Goal: Task Accomplishment & Management: Complete application form

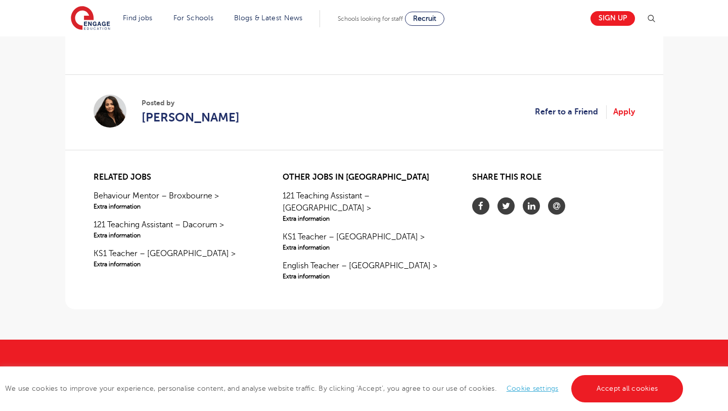
scroll to position [848, 0]
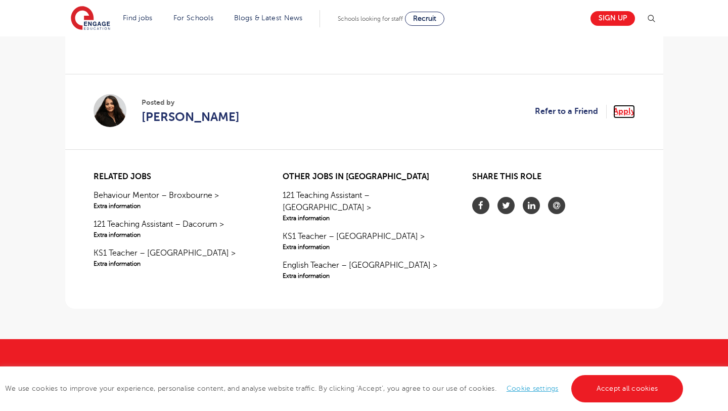
click at [623, 110] on link "Apply" at bounding box center [625, 111] width 22 height 13
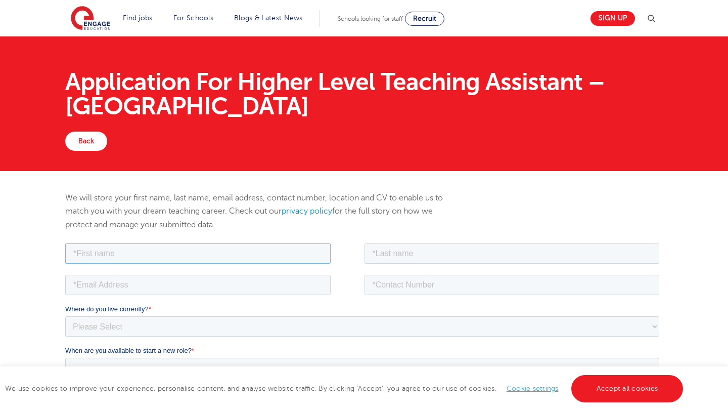
click at [185, 252] on input "text" at bounding box center [198, 253] width 266 height 20
type input "Frank Sylvio"
click at [415, 253] on input "text" at bounding box center [511, 253] width 295 height 20
type input "Gahapa Talom"
click at [433, 283] on input "tel" at bounding box center [511, 284] width 295 height 20
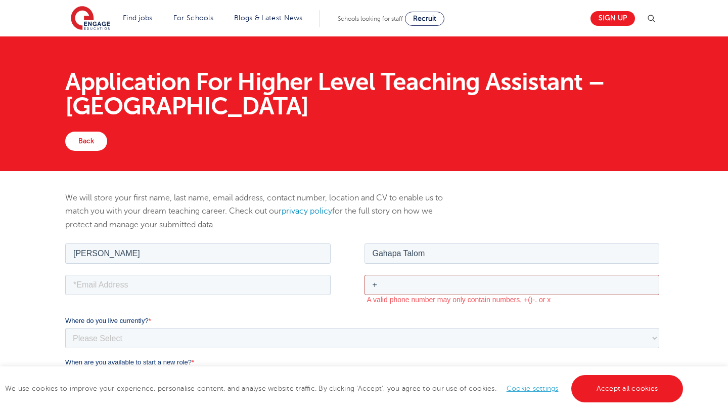
type input "+27735140482"
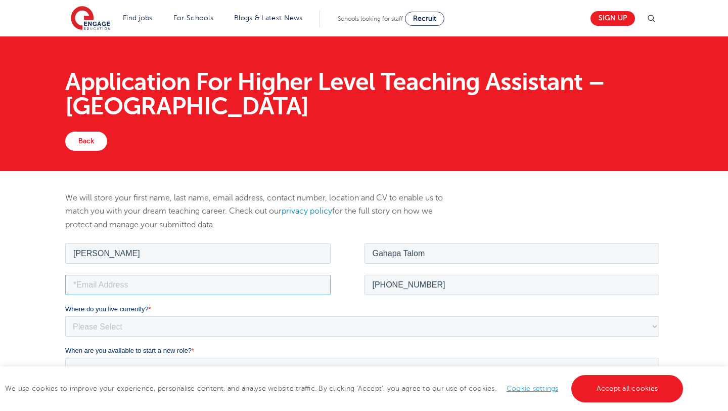
click at [142, 285] on input "email" at bounding box center [198, 284] width 266 height 20
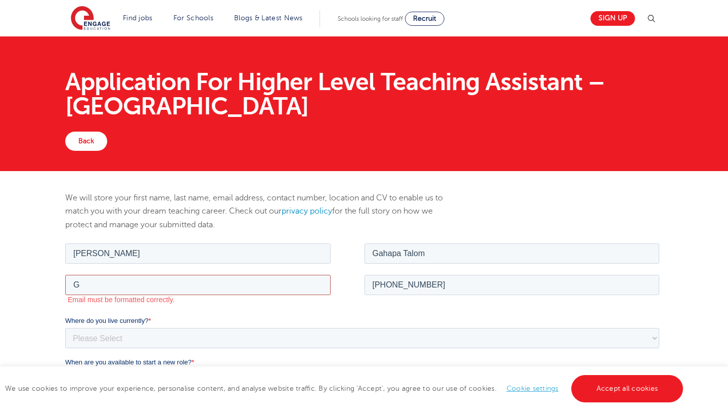
type input "gahapafrank@gmail.com"
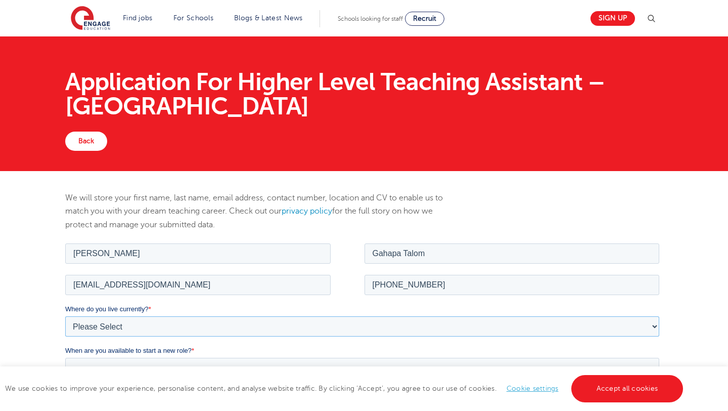
click at [116, 325] on select "Please Select UK Canada Ireland Australia New Zealand Europe USA South Africa J…" at bounding box center [362, 326] width 594 height 20
select select "South Africa"
click at [65, 316] on select "Please Select UK Canada Ireland Australia New Zealand Europe USA South Africa J…" at bounding box center [362, 326] width 594 height 20
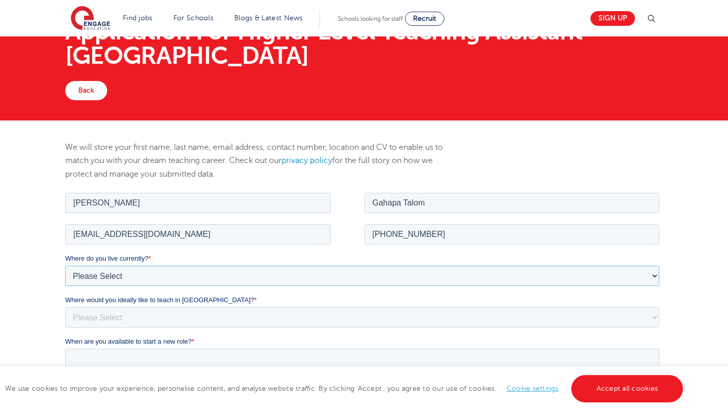
scroll to position [56, 0]
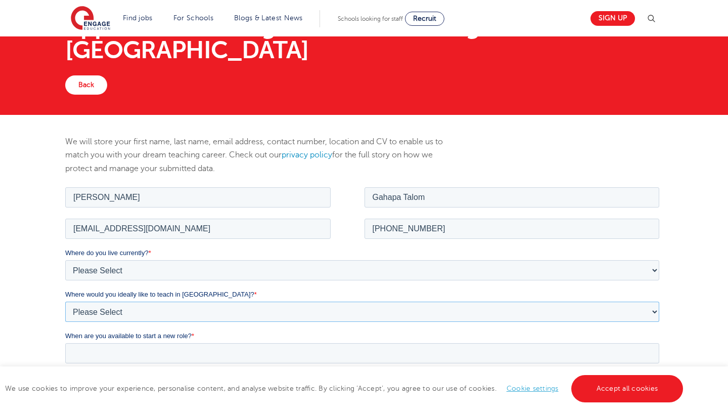
click at [177, 309] on select "Please Select I'm flexible! [GEOGRAPHIC_DATA] Any city in [GEOGRAPHIC_DATA] [GE…" at bounding box center [362, 311] width 594 height 20
select select "Flexible"
click at [65, 301] on select "Please Select I'm flexible! [GEOGRAPHIC_DATA] Any city in [GEOGRAPHIC_DATA] [GE…" at bounding box center [362, 311] width 594 height 20
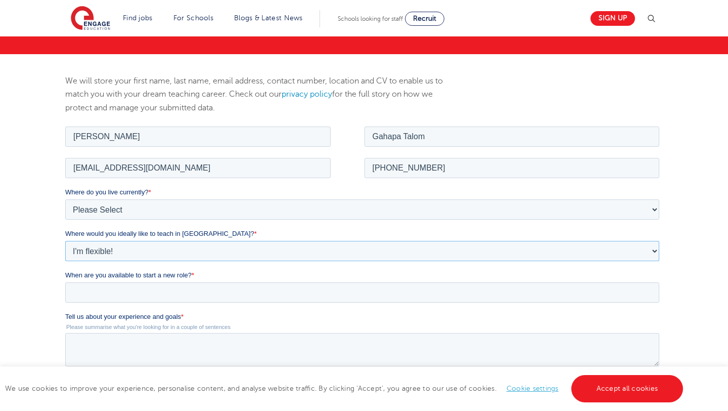
scroll to position [118, 0]
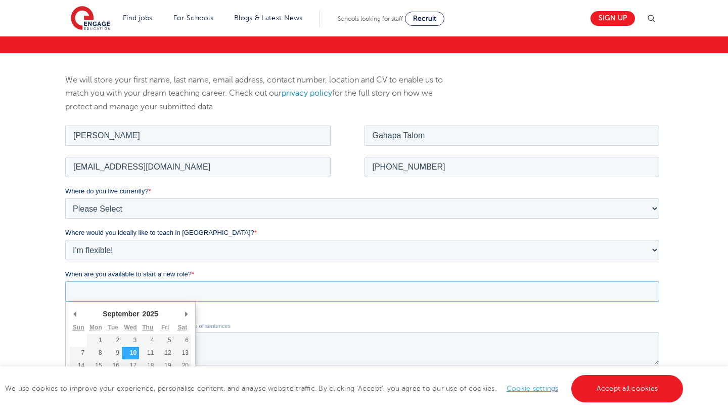
click at [125, 289] on input "When are you available to start a new role? *" at bounding box center [362, 291] width 594 height 20
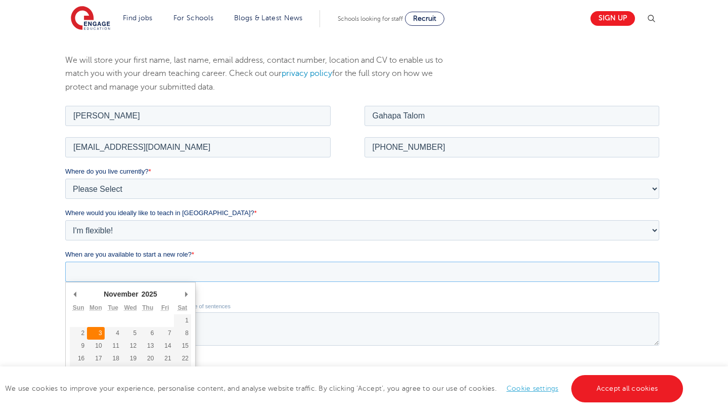
type div "2025-11-03"
type input "2025/11/03"
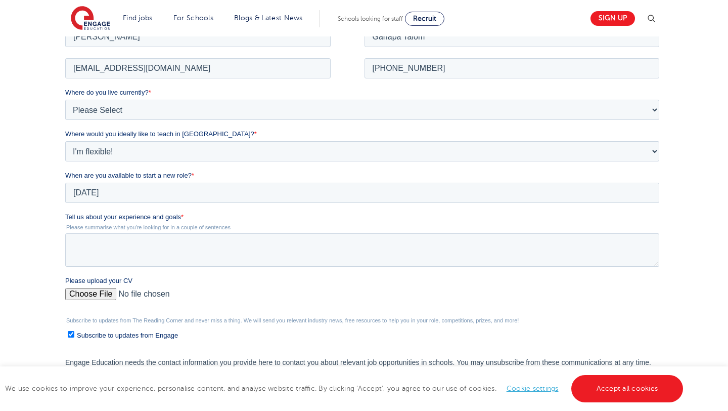
scroll to position [227, 0]
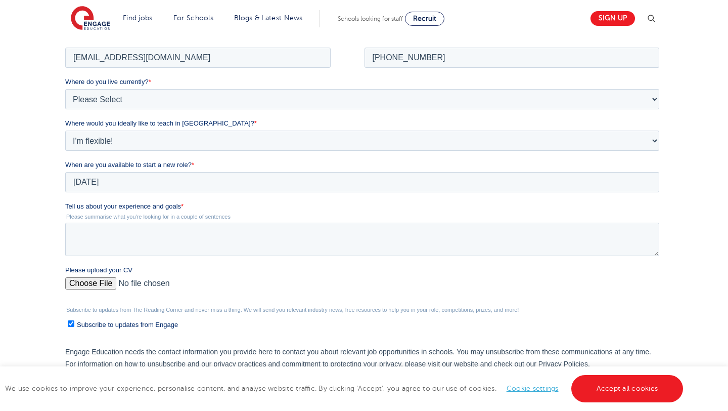
click at [93, 285] on input "Please upload your CV" at bounding box center [362, 287] width 594 height 20
type input "C:\fakepath\CV_Frank_Educator.pdf"
click at [81, 229] on textarea "Tell us about your experience and goals *" at bounding box center [362, 238] width 594 height 33
paste textarea "I am excited to bring over twelve years of dedicated experience working with yo…"
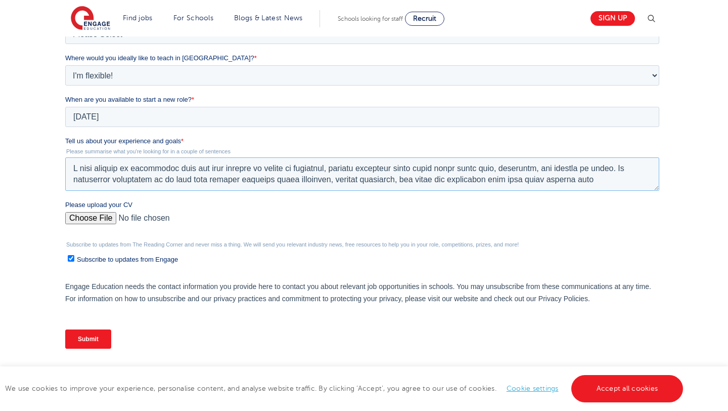
scroll to position [295, 0]
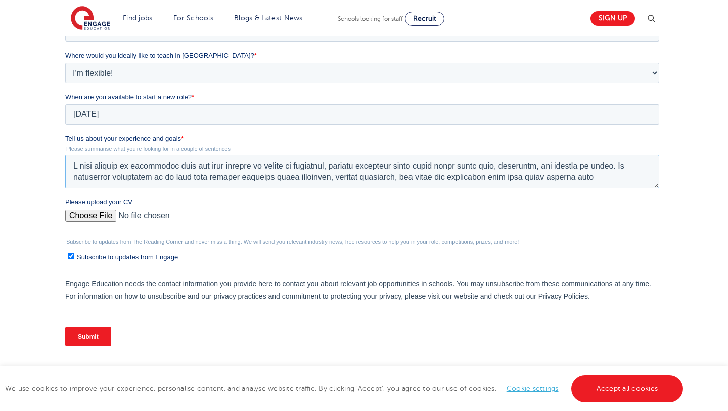
click at [625, 167] on textarea "Tell us about your experience and goals *" at bounding box center [362, 171] width 594 height 33
click at [603, 178] on textarea "Tell us about your experience and goals *" at bounding box center [362, 171] width 594 height 33
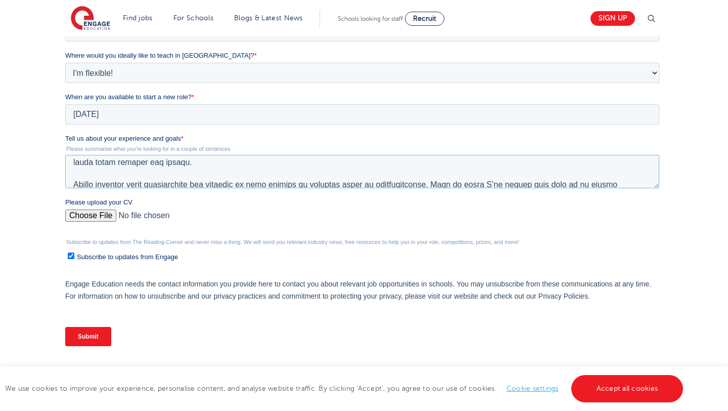
scroll to position [0, 0]
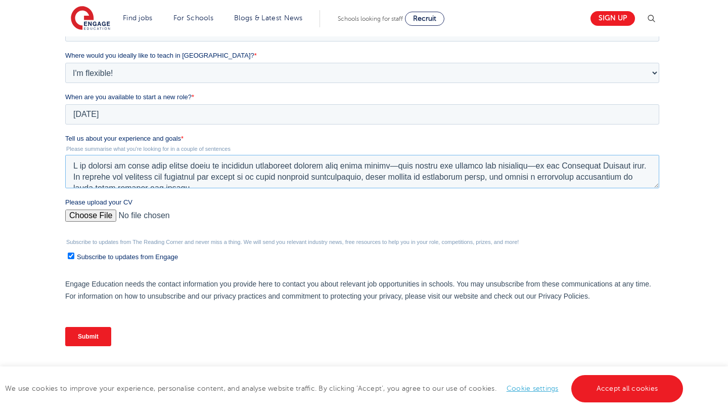
click at [409, 168] on textarea "Tell us about your experience and goals *" at bounding box center [362, 171] width 594 height 33
click at [551, 166] on textarea "Tell us about your experience and goals *" at bounding box center [362, 171] width 594 height 33
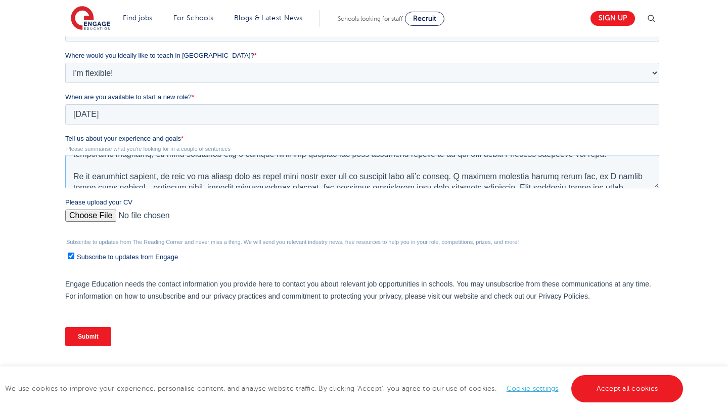
scroll to position [79, 0]
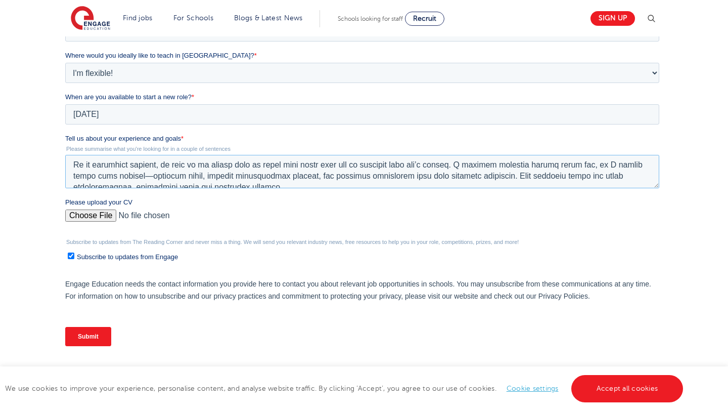
click at [642, 167] on textarea "Tell us about your experience and goals *" at bounding box center [362, 171] width 594 height 33
click at [615, 180] on textarea "Tell us about your experience and goals *" at bounding box center [362, 171] width 594 height 33
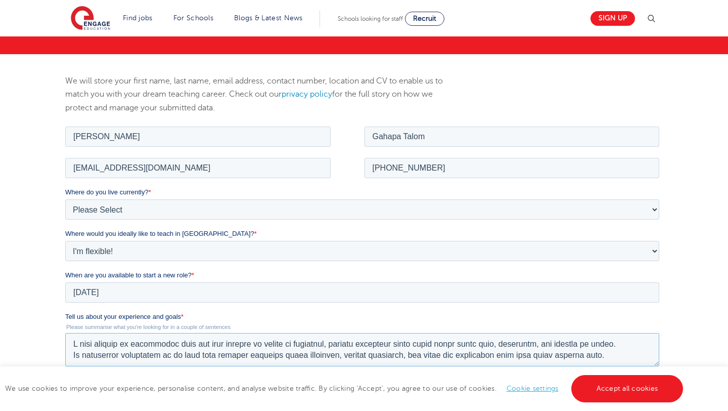
scroll to position [0, 0]
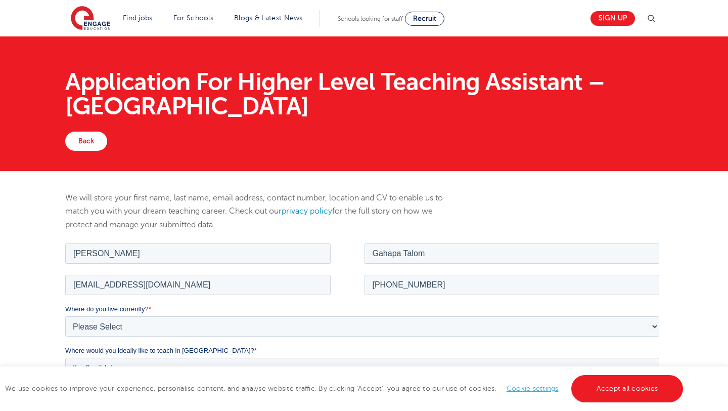
type textarea "I am excited to bring over twelve years of dedicated experience working with yo…"
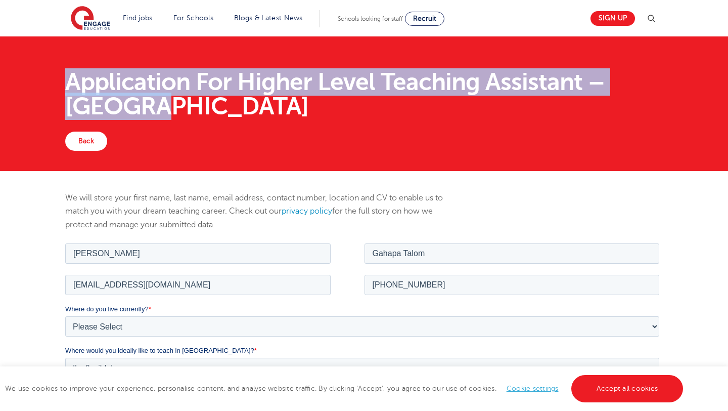
drag, startPoint x: 67, startPoint y: 79, endPoint x: 148, endPoint y: 109, distance: 86.3
click at [148, 109] on h1 "Application For Higher Level Teaching Assistant – Enfield" at bounding box center [364, 94] width 598 height 49
copy h1 "Application For Higher Level Teaching Assistant – Enfield"
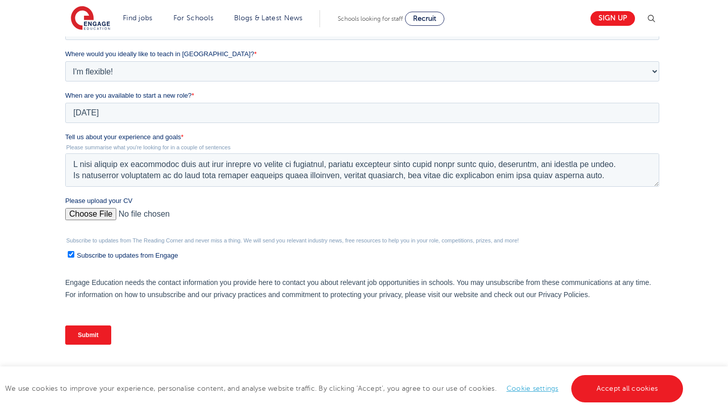
scroll to position [510, 0]
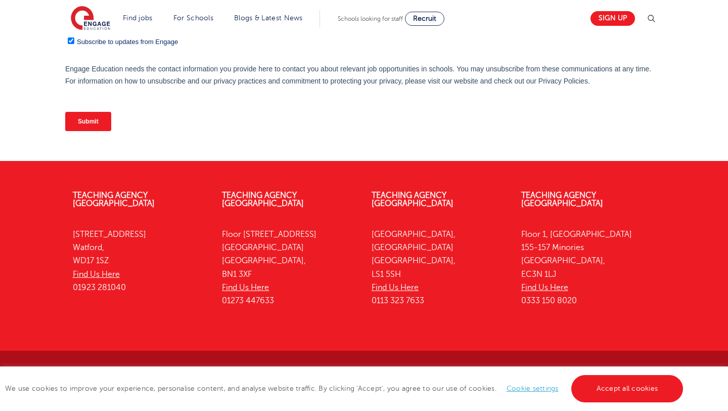
click at [91, 126] on input "Submit" at bounding box center [88, 121] width 46 height 19
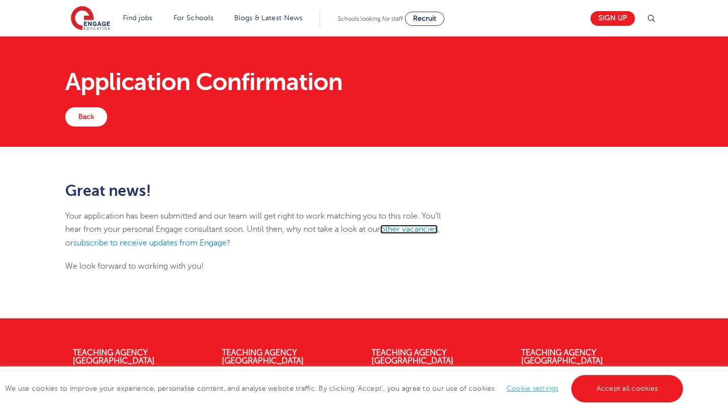
click at [397, 228] on link "other vacancies" at bounding box center [409, 229] width 58 height 9
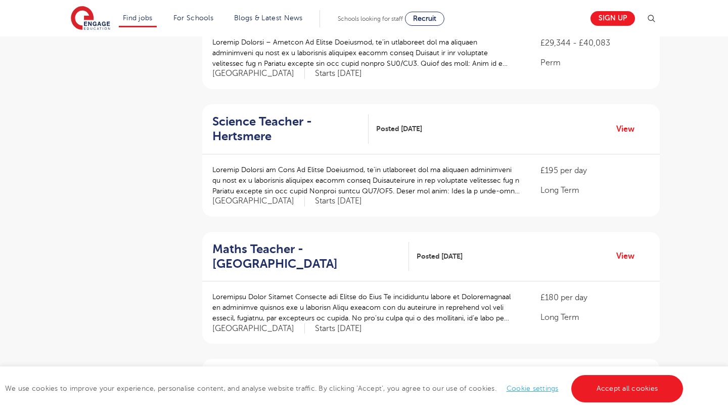
scroll to position [290, 0]
click at [628, 256] on link "View" at bounding box center [630, 254] width 26 height 13
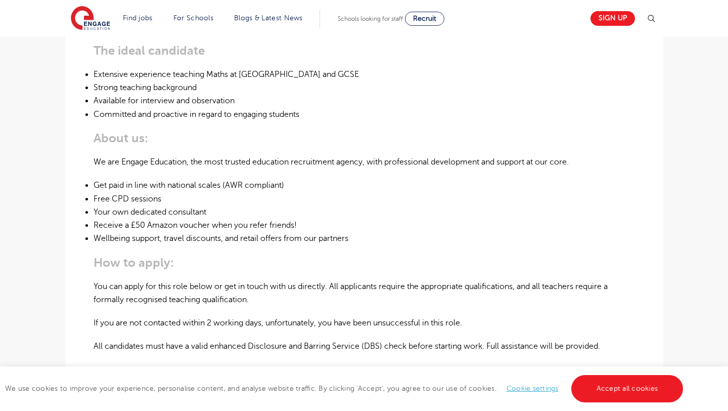
scroll to position [478, 0]
click at [303, 85] on li "Strong teaching background" at bounding box center [365, 86] width 542 height 13
drag, startPoint x: 208, startPoint y: 73, endPoint x: 326, endPoint y: 72, distance: 118.4
click at [326, 72] on li "Extensive experience teaching Maths at Key Stage 3 and GCSE" at bounding box center [365, 73] width 542 height 13
click at [321, 69] on li "Extensive experience teaching Maths at Key Stage 3 and GCSE" at bounding box center [365, 73] width 542 height 13
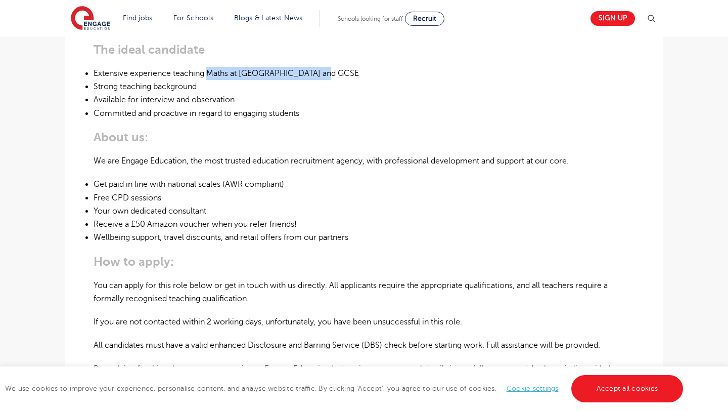
drag, startPoint x: 208, startPoint y: 71, endPoint x: 335, endPoint y: 66, distance: 127.6
click at [336, 68] on li "Extensive experience teaching Maths at Key Stage 3 and GCSE" at bounding box center [365, 73] width 542 height 13
copy li "Maths at Key Stage 3 and GCSE"
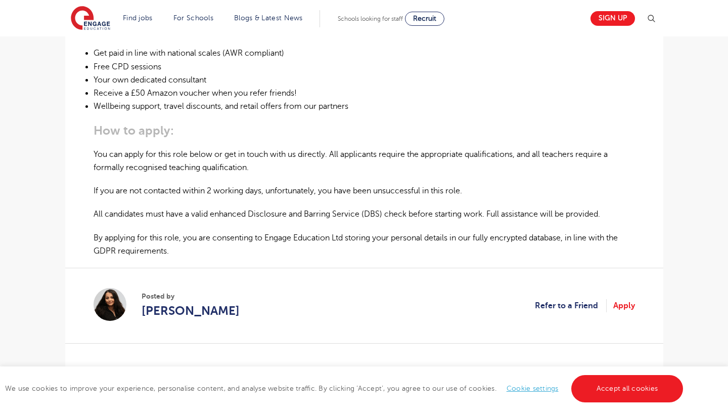
scroll to position [607, 0]
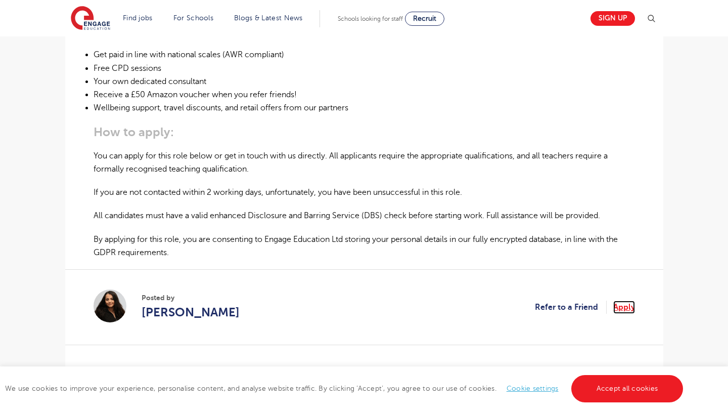
click at [621, 306] on link "Apply" at bounding box center [625, 306] width 22 height 13
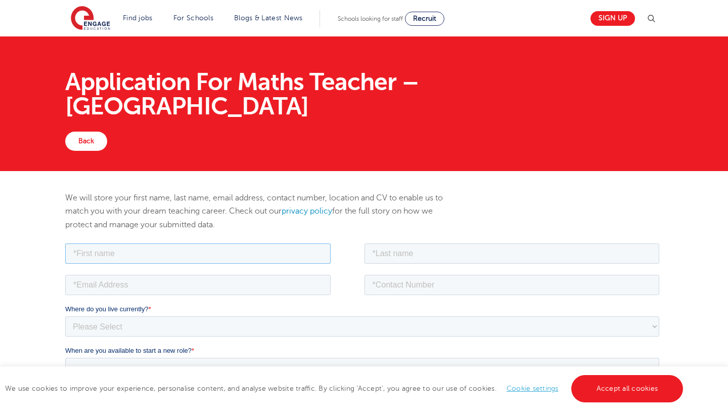
click at [148, 253] on input "text" at bounding box center [198, 253] width 266 height 20
type input "[PERSON_NAME]"
click at [142, 285] on input "email" at bounding box center [198, 284] width 266 height 20
type input "g"
click at [77, 282] on input "email" at bounding box center [198, 284] width 266 height 20
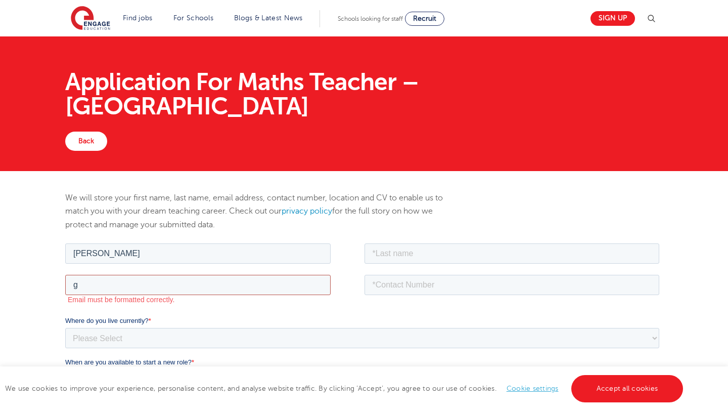
type input "gahapafrank@gmail.com"
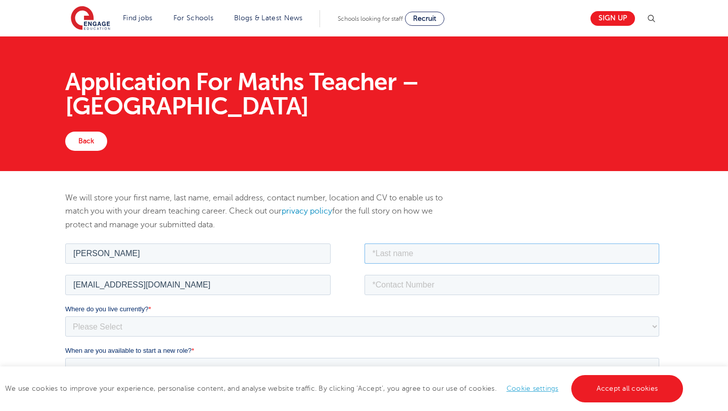
click at [407, 253] on input "text" at bounding box center [511, 253] width 295 height 20
type input "Gahapa Talom"
click at [437, 286] on input "tel" at bounding box center [511, 284] width 295 height 20
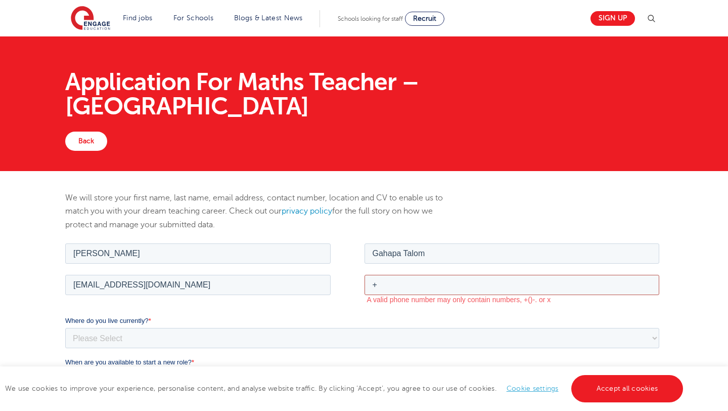
type input "+27735140482"
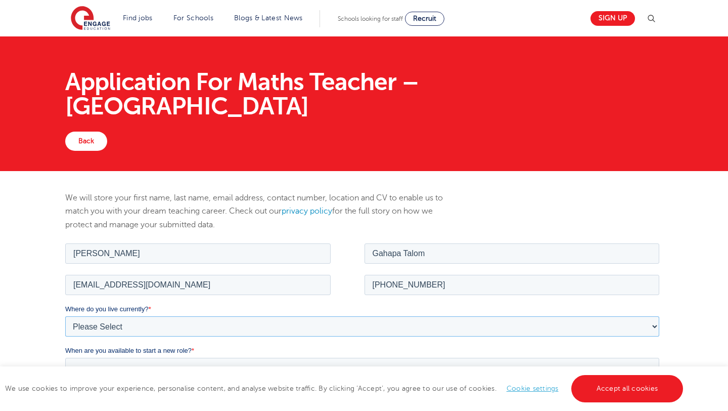
click at [137, 323] on select "Please Select UK Canada Ireland Australia New Zealand Europe USA South Africa J…" at bounding box center [362, 326] width 594 height 20
select select "South Africa"
click at [65, 316] on select "Please Select UK Canada Ireland Australia New Zealand Europe USA South Africa J…" at bounding box center [362, 326] width 594 height 20
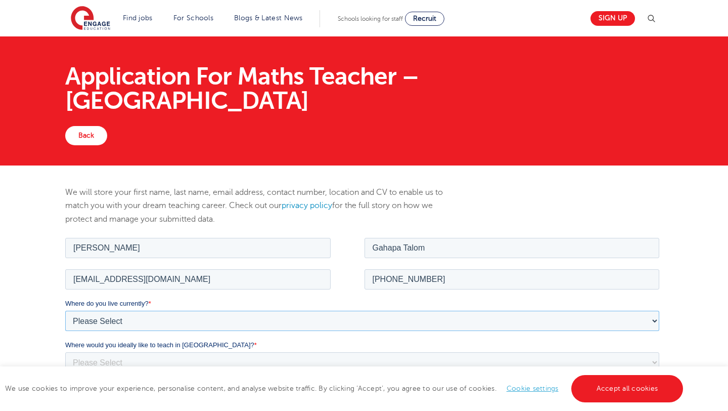
scroll to position [27, 0]
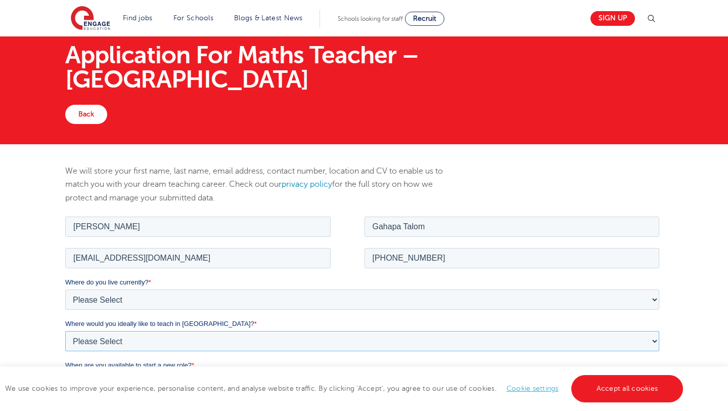
click at [124, 338] on select "Please Select I'm flexible! London Any city in England Greater London/Home Coun…" at bounding box center [362, 340] width 594 height 20
select select "Flexible"
click at [65, 330] on select "Please Select I'm flexible! London Any city in England Greater London/Home Coun…" at bounding box center [362, 340] width 594 height 20
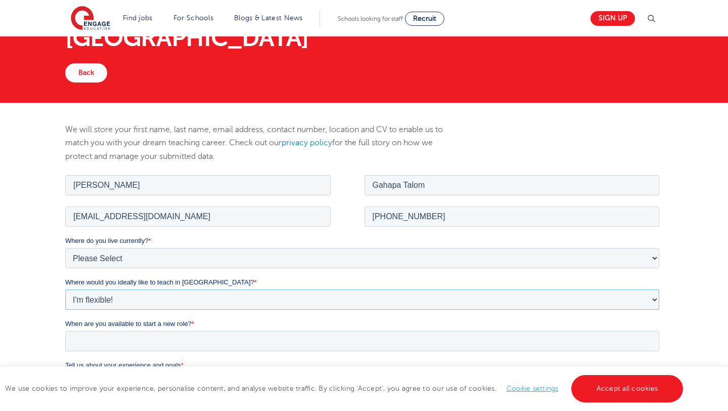
scroll to position [91, 0]
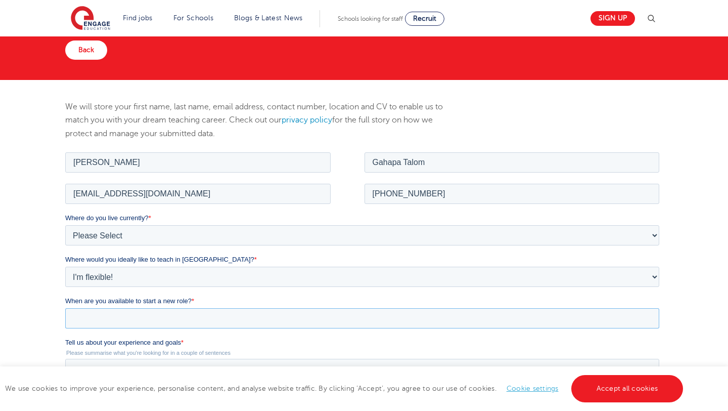
click at [124, 318] on input "When are you available to start a new role? *" at bounding box center [362, 318] width 594 height 20
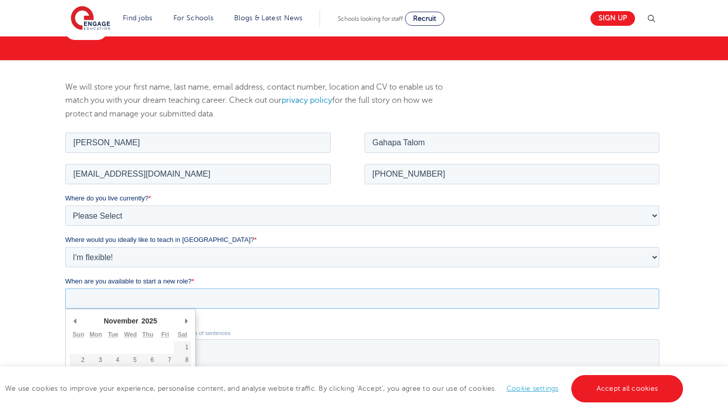
scroll to position [116, 0]
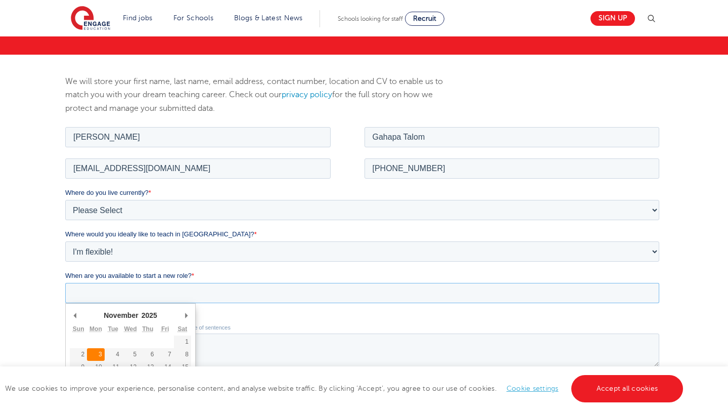
type div "2025-11-03"
type input "2025/11/03"
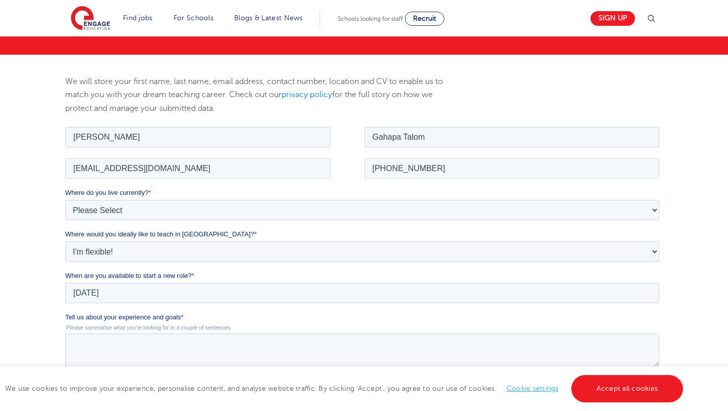
scroll to position [128, 0]
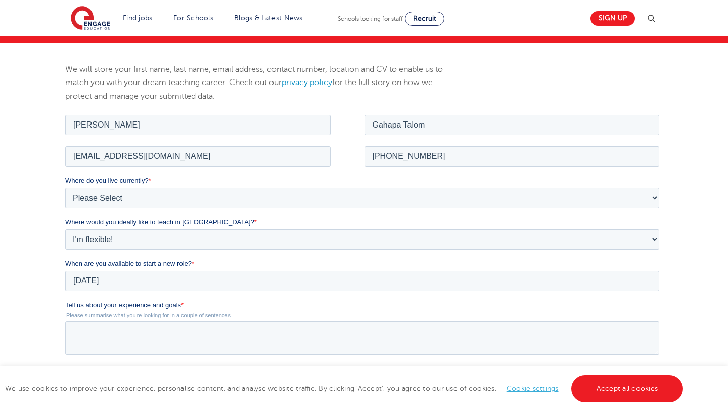
click at [87, 380] on input "Please upload your CV" at bounding box center [362, 385] width 594 height 20
type input "C:\fakepath\CV_Frank_Educator.pdf"
click at [105, 332] on textarea "Tell us about your experience and goals *" at bounding box center [362, 337] width 594 height 33
paste textarea "With over a decade of classroom experience teaching mathematics, I’ve come to b…"
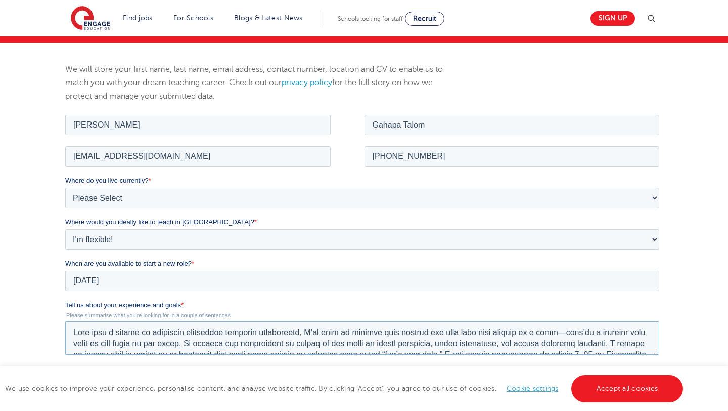
scroll to position [105, 0]
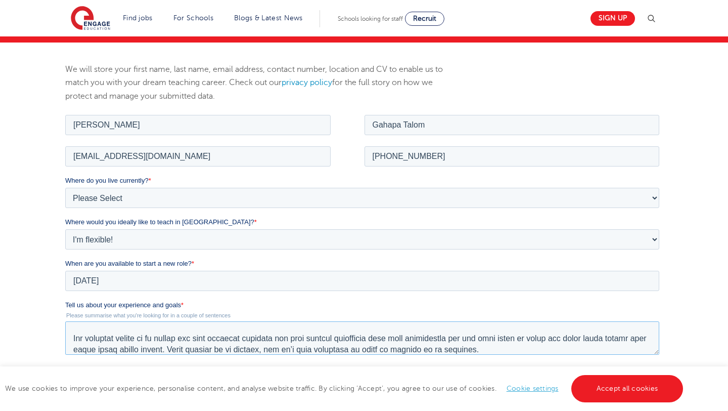
click at [75, 337] on textarea "Tell us about your experience and goals *" at bounding box center [362, 337] width 594 height 33
click at [73, 338] on textarea "Tell us about your experience and goals *" at bounding box center [362, 337] width 594 height 33
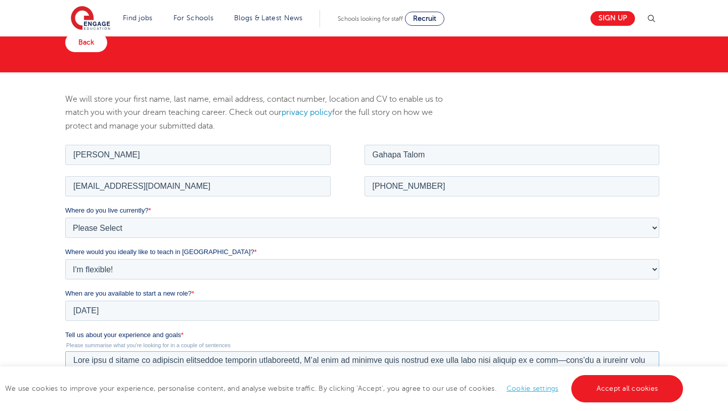
scroll to position [0, 0]
click at [613, 364] on textarea "Tell us about your experience and goals *" at bounding box center [362, 367] width 594 height 33
click at [589, 363] on textarea "Tell us about your experience and goals *" at bounding box center [362, 367] width 594 height 33
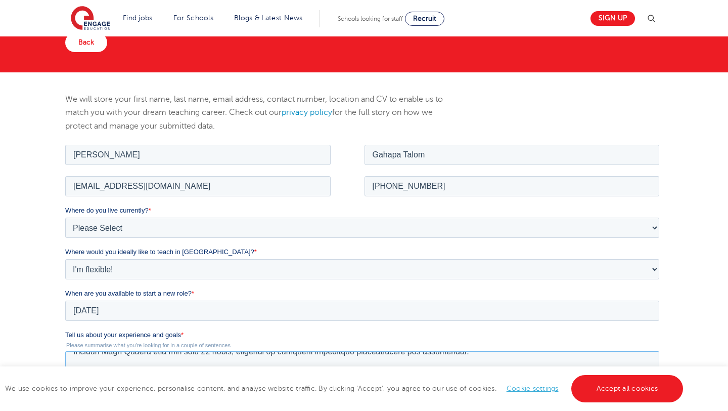
scroll to position [51, 0]
click at [179, 367] on textarea "Tell us about your experience and goals *" at bounding box center [362, 367] width 594 height 33
click at [186, 367] on textarea "Tell us about your experience and goals *" at bounding box center [362, 367] width 594 height 33
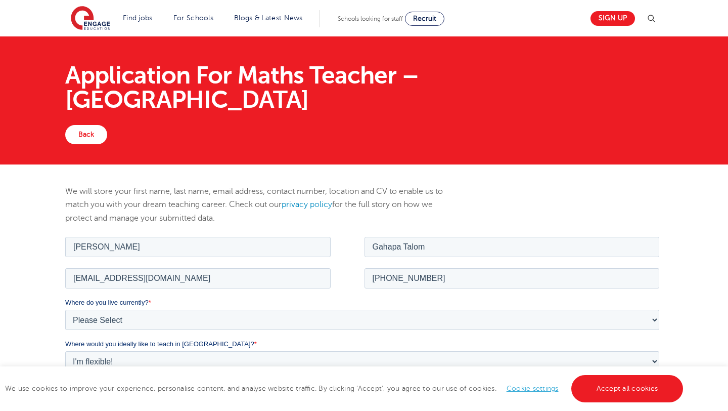
scroll to position [0, 0]
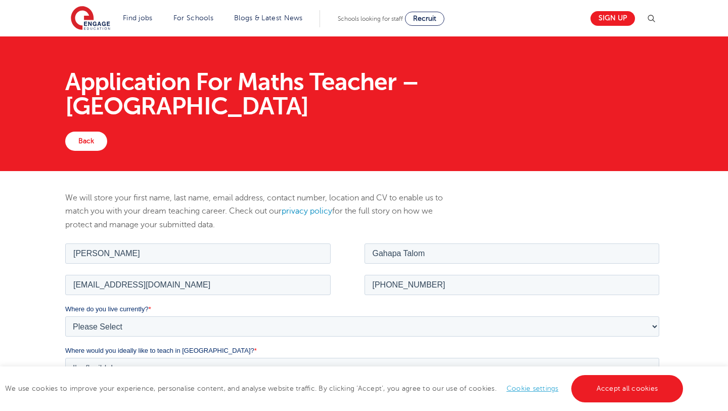
type textarea "With over a decade of classroom experience teaching mathematics, I’ve come to b…"
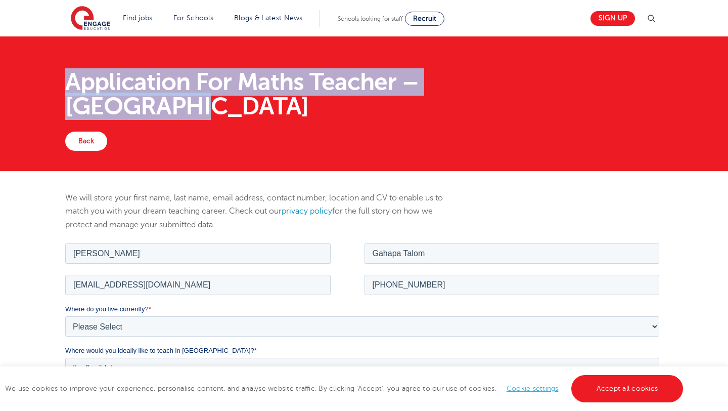
drag, startPoint x: 70, startPoint y: 81, endPoint x: 561, endPoint y: 99, distance: 492.0
click at [561, 99] on div "Application For Maths Teacher – Broxbourne" at bounding box center [365, 94] width 614 height 75
copy h1 "Application For Maths Teacher – Broxbourne"
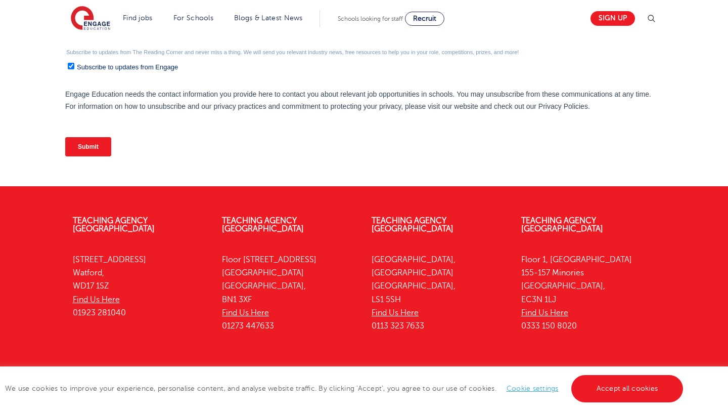
scroll to position [486, 0]
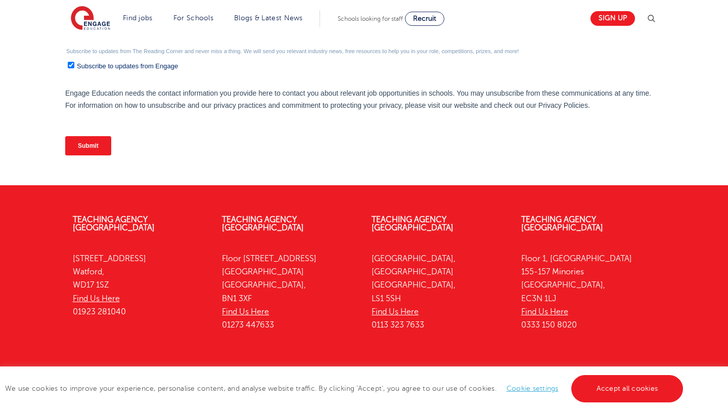
click at [106, 144] on input "Submit" at bounding box center [88, 145] width 46 height 19
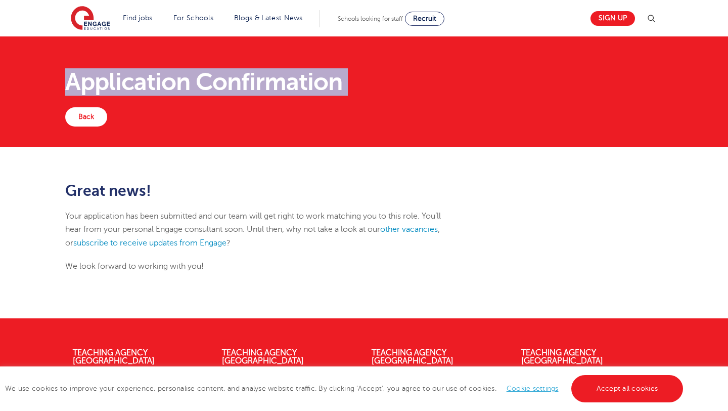
drag, startPoint x: 71, startPoint y: 79, endPoint x: 307, endPoint y: 108, distance: 238.0
click at [307, 108] on div "Application Confirmation Back" at bounding box center [365, 92] width 614 height 70
copy div "Application Confirmation Back"
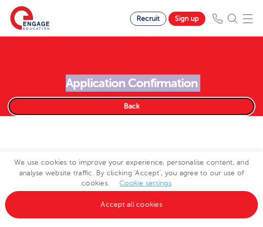
click at [128, 106] on link "Back" at bounding box center [132, 106] width 248 height 19
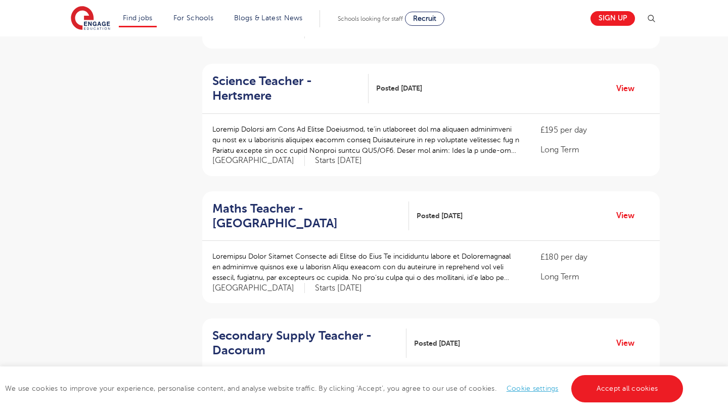
scroll to position [340, 0]
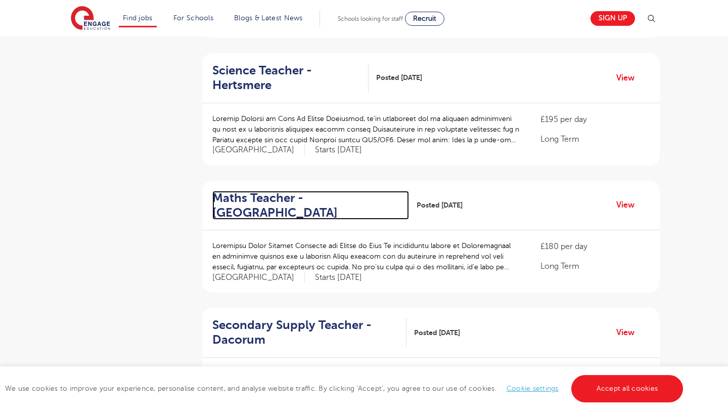
drag, startPoint x: 212, startPoint y: 194, endPoint x: 284, endPoint y: 215, distance: 75.2
click at [263, 215] on h2 "Maths Teacher - [GEOGRAPHIC_DATA]" at bounding box center [306, 205] width 189 height 29
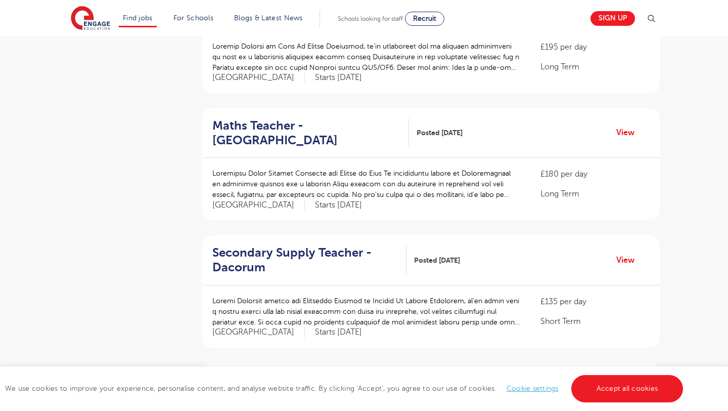
scroll to position [413, 0]
click at [263, 126] on h2 "Maths Teacher - Broxbourne" at bounding box center [306, 132] width 189 height 29
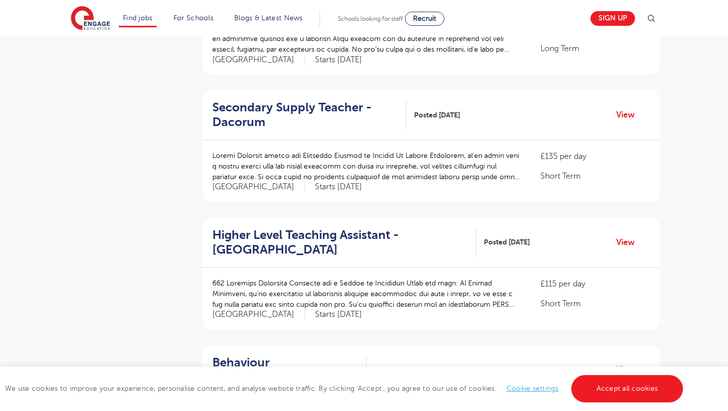
scroll to position [559, 0]
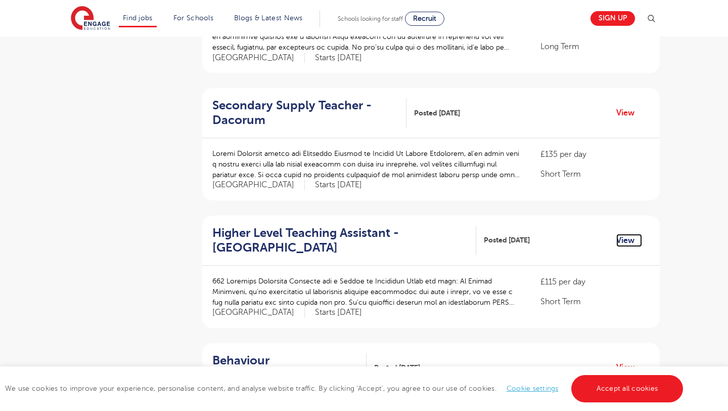
click at [263, 226] on link "View" at bounding box center [630, 240] width 26 height 13
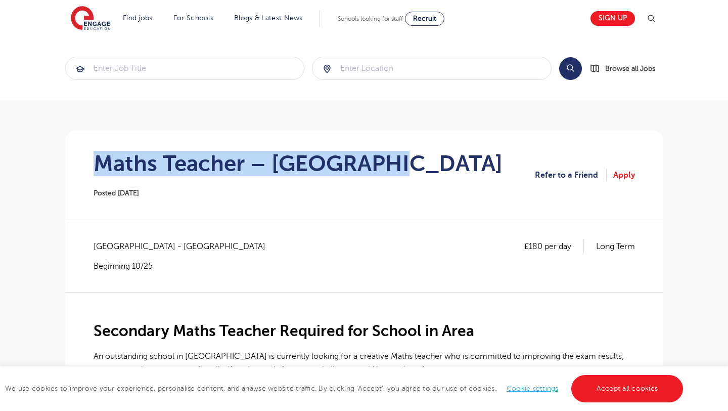
drag, startPoint x: 97, startPoint y: 160, endPoint x: 403, endPoint y: 172, distance: 306.8
click at [403, 172] on section "Maths Teacher – Broxbourne Posted 10/09/25 Refer to a Friend Apply" at bounding box center [364, 175] width 582 height 89
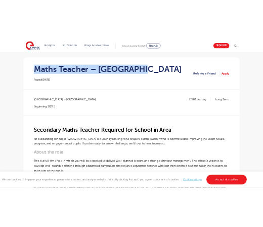
scroll to position [83, 0]
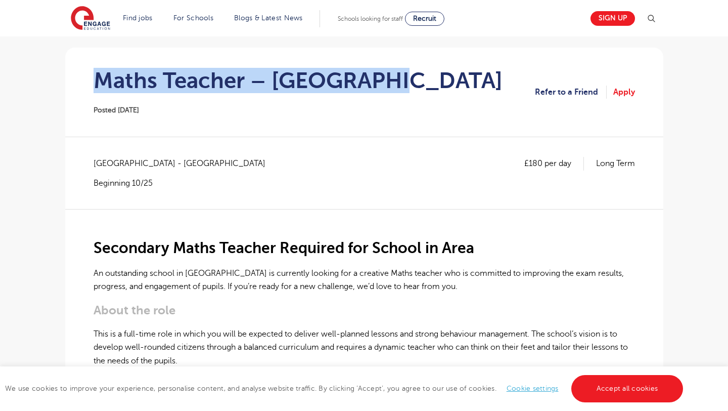
copy h1 "Maths Teacher – Broxbourne"
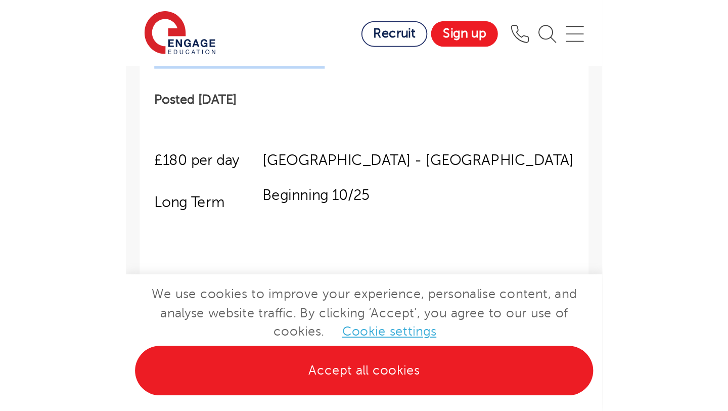
scroll to position [244, 0]
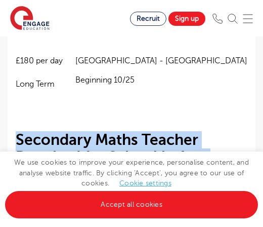
drag, startPoint x: 19, startPoint y: 120, endPoint x: 216, endPoint y: 138, distance: 198.6
click at [216, 138] on h2 "Secondary Maths Teacher Required for School in Area" at bounding box center [132, 148] width 232 height 34
copy h2 "Secondary Maths Teacher Required for School in Area"
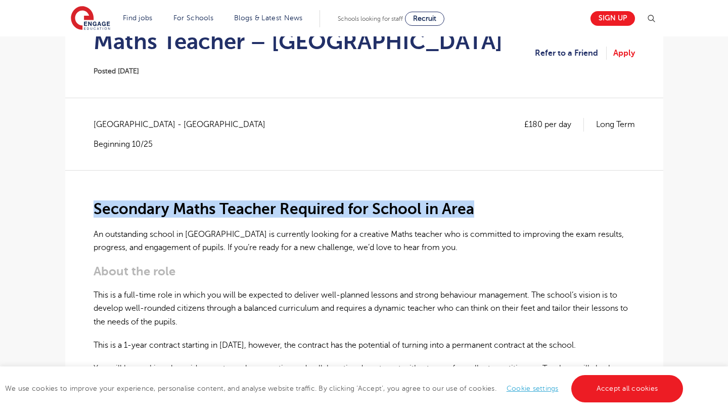
scroll to position [104, 0]
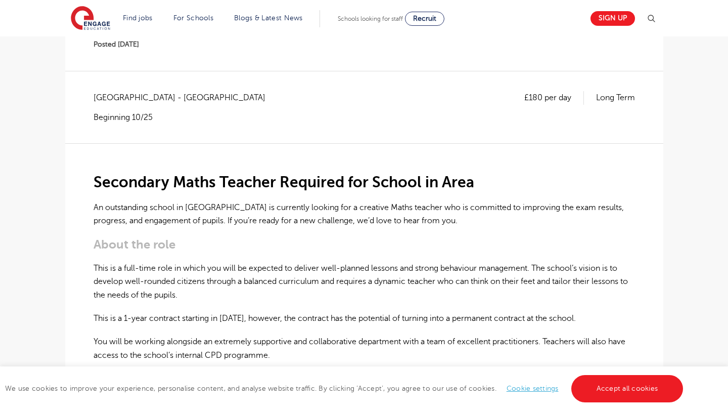
scroll to position [151, 0]
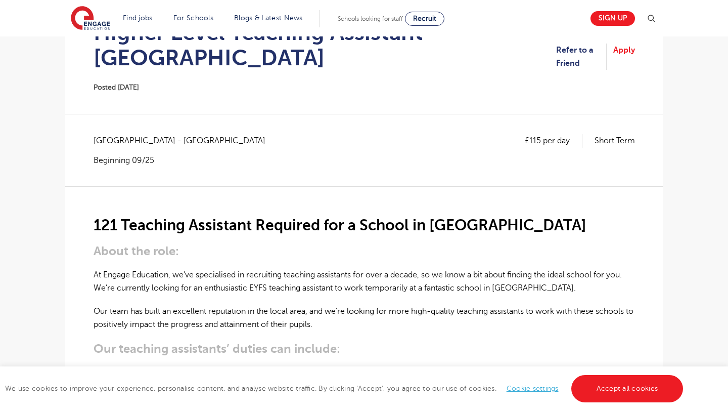
scroll to position [120, 0]
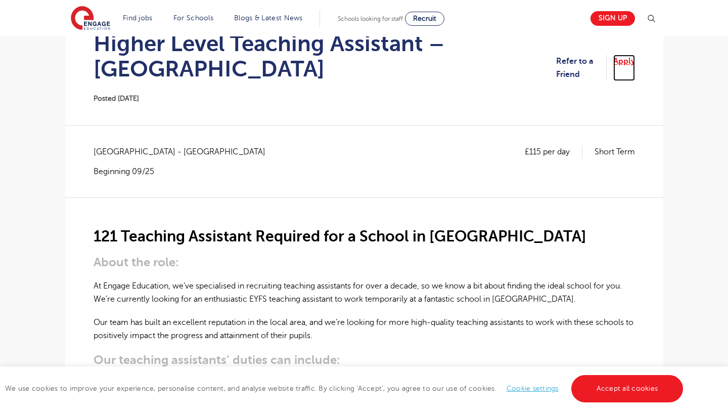
click at [625, 61] on link "Apply" at bounding box center [625, 68] width 22 height 27
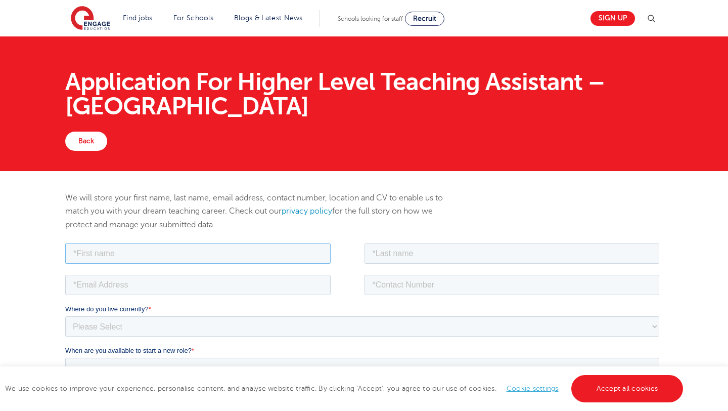
click at [148, 256] on input "text" at bounding box center [198, 253] width 266 height 20
type input "Frank Sylvio"
click at [408, 255] on input "text" at bounding box center [511, 253] width 295 height 20
type input "Gahapa Talom"
click at [129, 285] on input "email" at bounding box center [198, 284] width 266 height 20
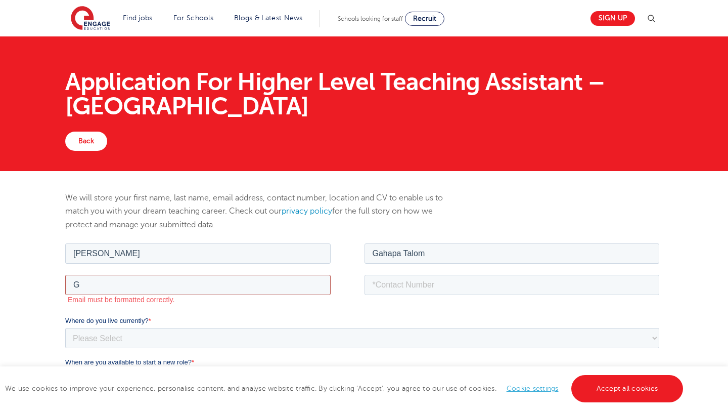
type input "gahapafrank@gmail.com"
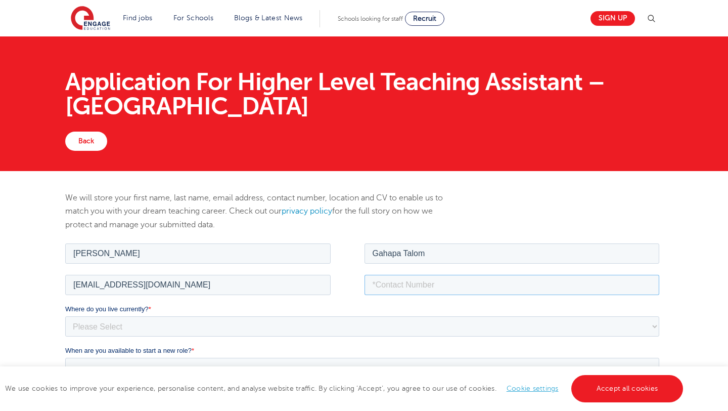
click at [394, 285] on input "tel" at bounding box center [511, 284] width 295 height 20
type input "="
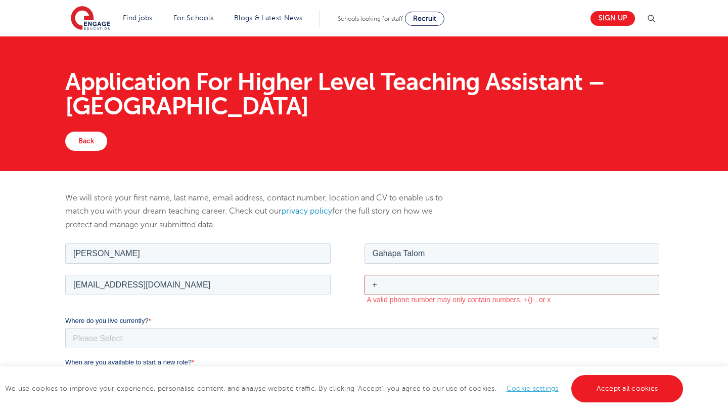
type input "+27735140482"
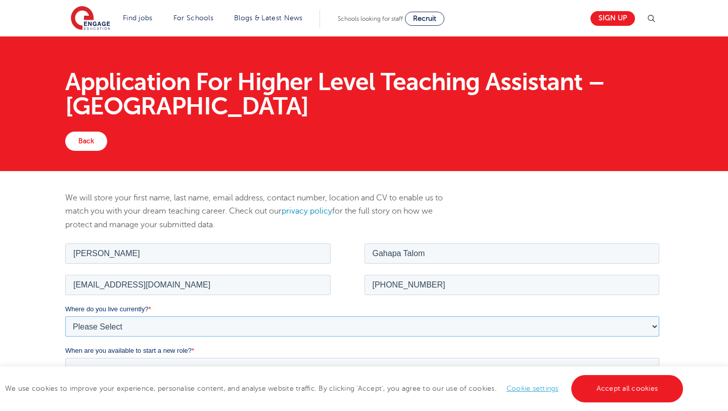
click at [145, 320] on select "Please Select UK Canada Ireland Australia New Zealand Europe USA South Africa J…" at bounding box center [362, 326] width 594 height 20
select select "South Africa"
click at [65, 316] on select "Please Select UK Canada Ireland Australia New Zealand Europe USA South Africa J…" at bounding box center [362, 326] width 594 height 20
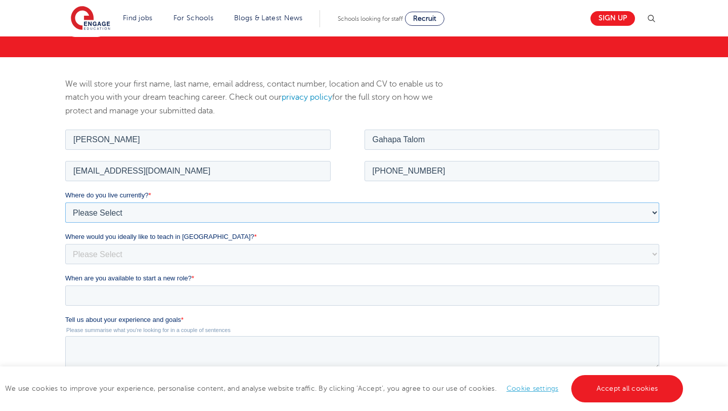
scroll to position [128, 0]
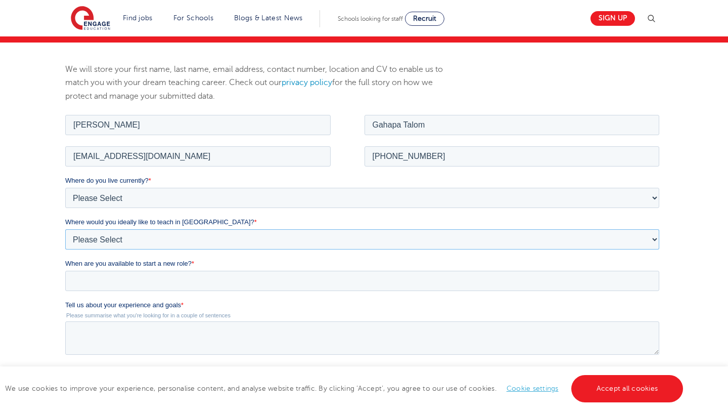
click at [153, 236] on select "Please Select I'm flexible! London Any city in England Greater London/Home Coun…" at bounding box center [362, 239] width 594 height 20
select select "Flexible"
click at [65, 229] on select "Please Select I'm flexible! London Any city in England Greater London/Home Coun…" at bounding box center [362, 239] width 594 height 20
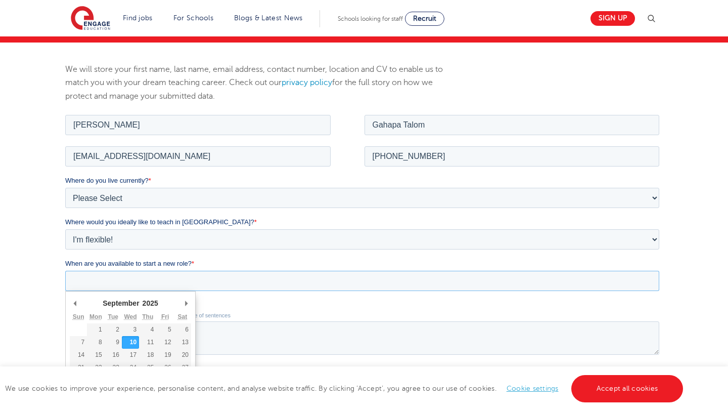
click at [103, 286] on input "When are you available to start a new role? *" at bounding box center [362, 280] width 594 height 20
type div "2025-11-03"
type input "2025/11/03"
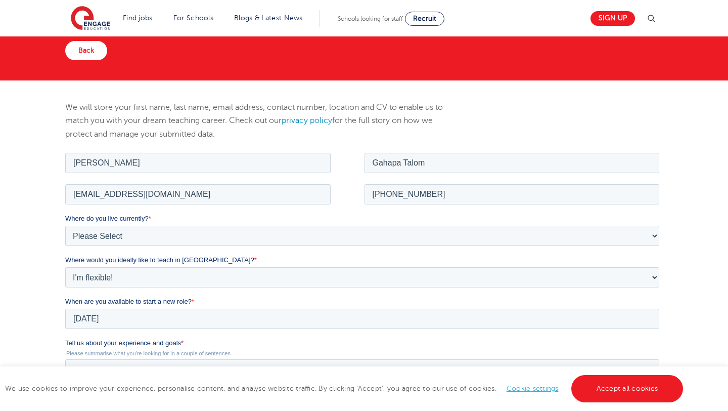
scroll to position [0, 0]
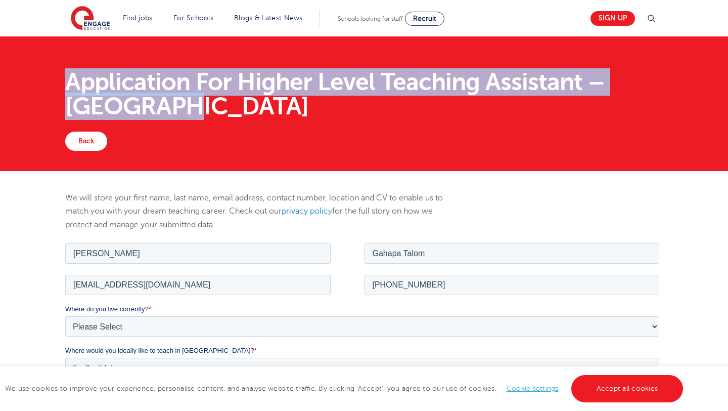
drag, startPoint x: 69, startPoint y: 79, endPoint x: 203, endPoint y: 119, distance: 140.5
click at [203, 119] on div "Application For Higher Level Teaching Assistant – Elmbridge" at bounding box center [365, 94] width 614 height 75
copy h1 "Application For Higher Level Teaching Assistant – Elmbridge"
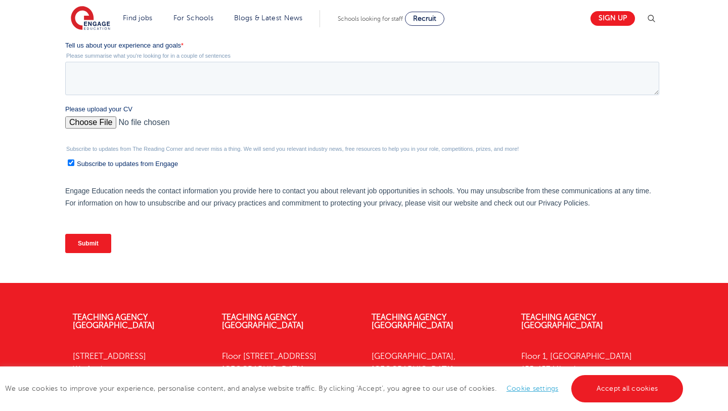
scroll to position [387, 0]
click at [110, 74] on textarea "Tell us about your experience and goals *" at bounding box center [362, 78] width 594 height 33
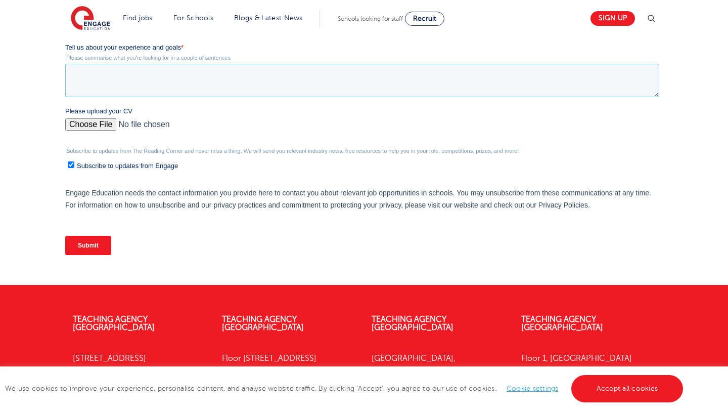
paste textarea "I am excited to apply for the Assistant Teacher role at your school. I bring ov…"
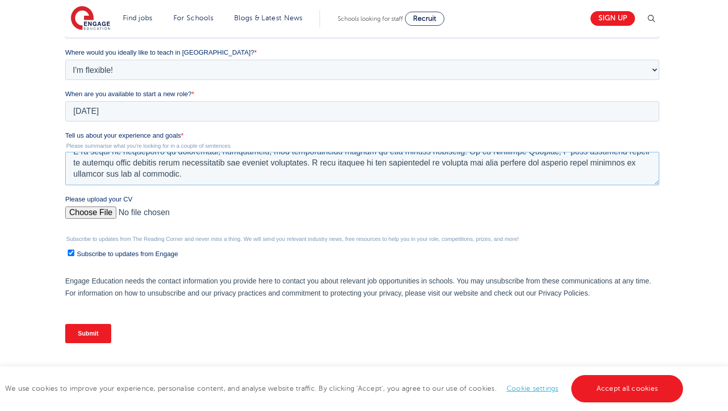
scroll to position [296, 0]
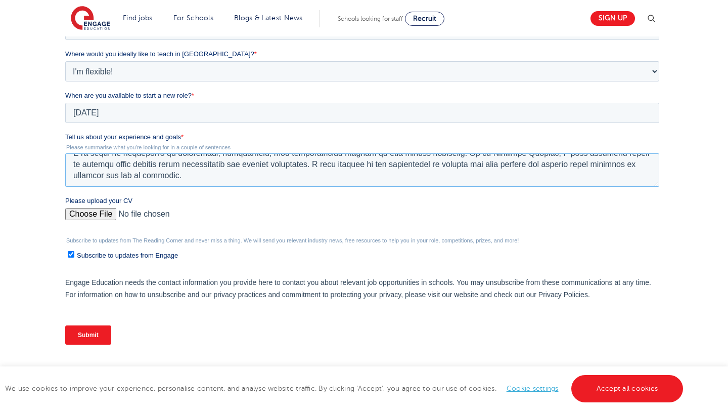
click at [148, 169] on textarea "Tell us about your experience and goals *" at bounding box center [362, 169] width 594 height 33
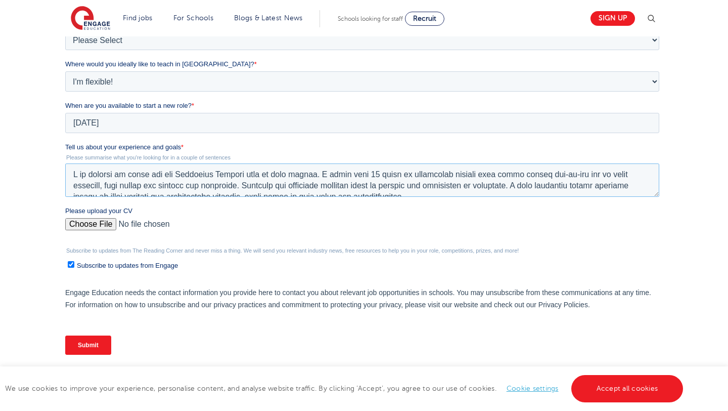
scroll to position [284, 0]
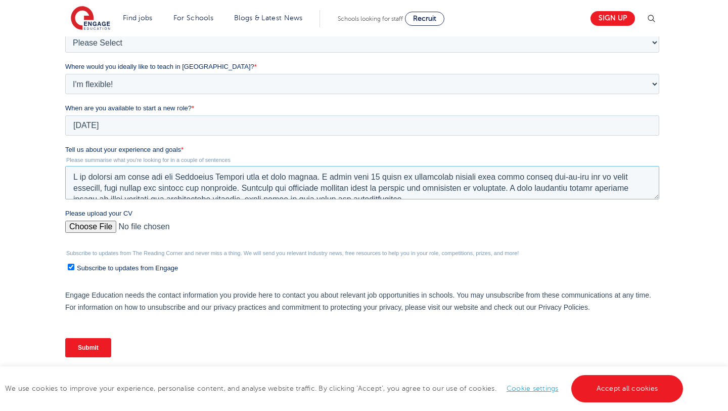
type textarea "I am excited to apply for the Assistant Teacher role at your school. I bring ov…"
click at [78, 348] on input "Submit" at bounding box center [88, 347] width 46 height 19
